Goal: Task Accomplishment & Management: Manage account settings

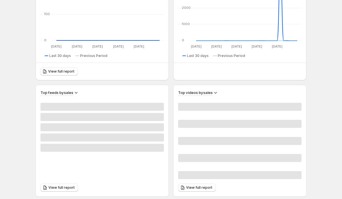
scroll to position [238, 0]
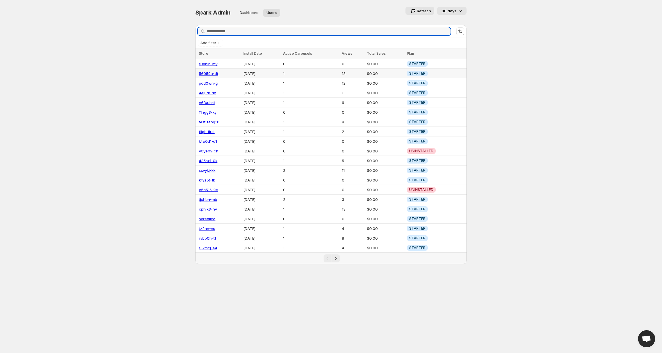
click at [209, 73] on link "56059a-df" at bounding box center [208, 73] width 19 height 5
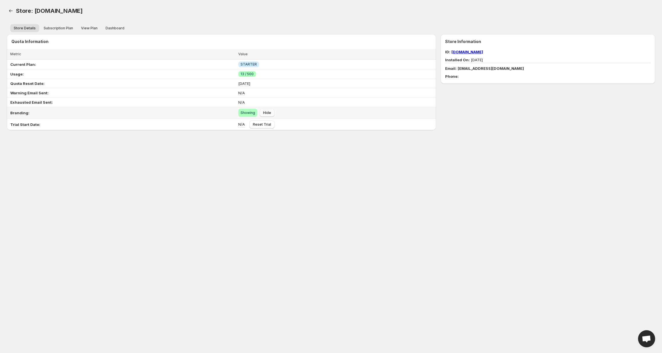
click at [263, 112] on span "Hide" at bounding box center [267, 113] width 8 height 5
click at [476, 53] on link "[DOMAIN_NAME]" at bounding box center [467, 52] width 32 height 5
click at [536, 47] on div "Store Information ID: 56059a-df.myshopify.com Installed On: 23 Sep 2025 Email: …" at bounding box center [547, 59] width 205 height 40
copy link "56059a-df.myshopify.com"
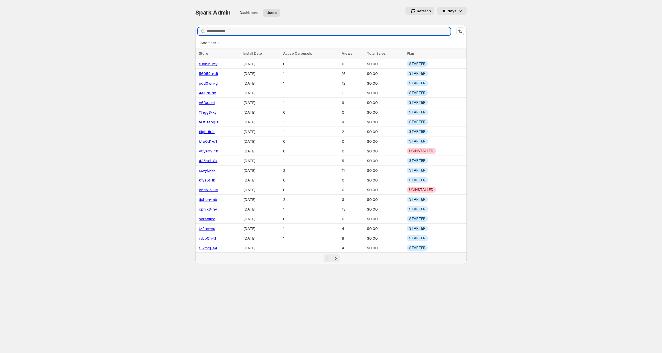
click at [420, 12] on p "Refresh" at bounding box center [424, 11] width 14 height 6
